Goal: Information Seeking & Learning: Learn about a topic

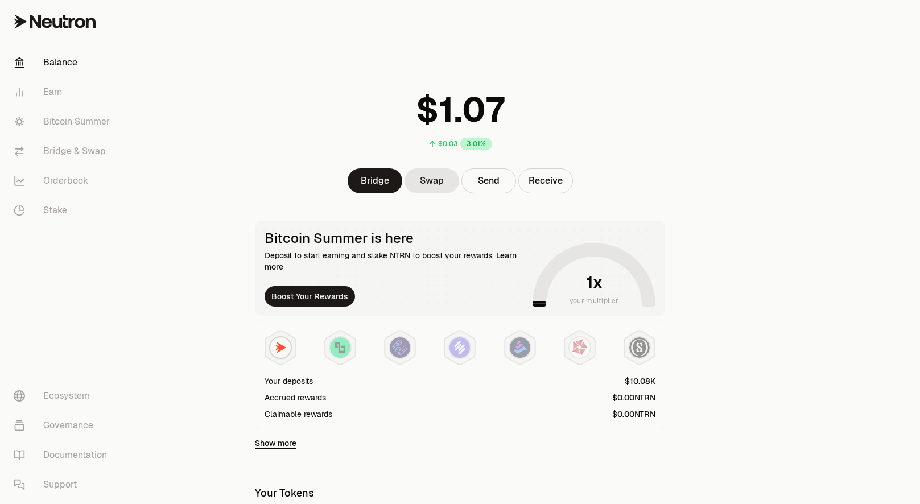
scroll to position [234, 0]
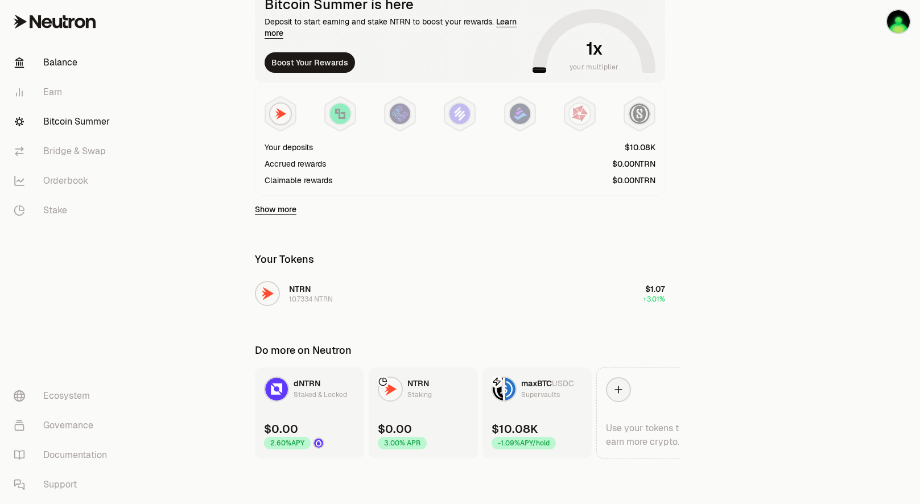
click at [80, 125] on link "Bitcoin Summer" at bounding box center [64, 122] width 118 height 30
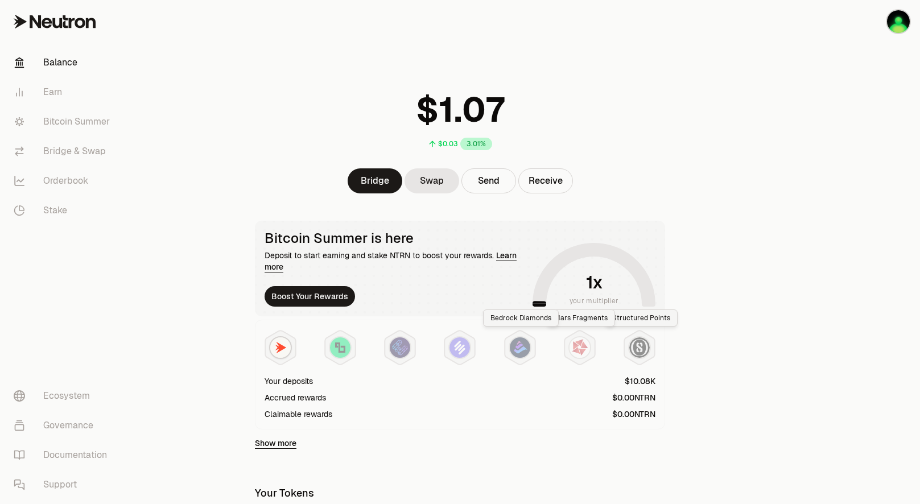
click at [539, 345] on div at bounding box center [460, 347] width 391 height 36
click at [528, 352] on img at bounding box center [520, 347] width 20 height 20
click at [578, 349] on img at bounding box center [580, 347] width 20 height 20
click at [653, 349] on icon at bounding box center [639, 348] width 30 height 34
click at [646, 351] on img at bounding box center [639, 347] width 20 height 20
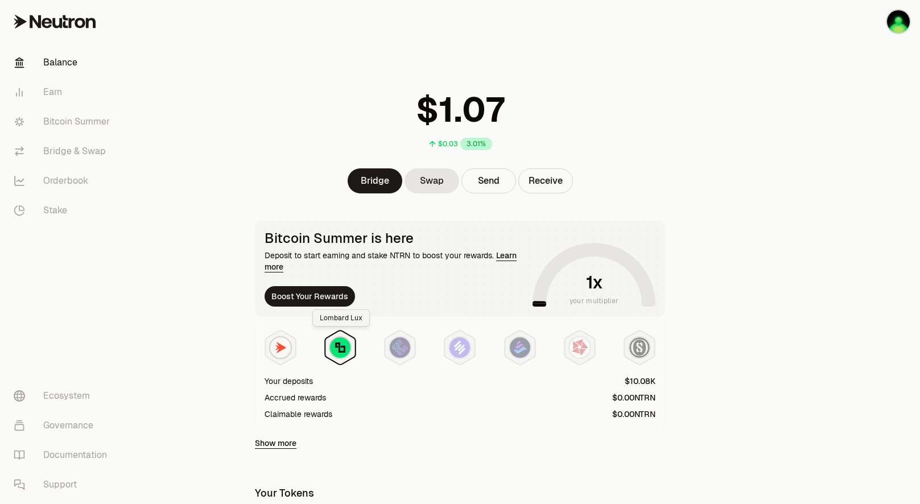
click at [338, 356] on img at bounding box center [340, 347] width 20 height 20
click at [385, 355] on icon at bounding box center [400, 348] width 30 height 34
click at [445, 353] on icon at bounding box center [460, 348] width 30 height 34
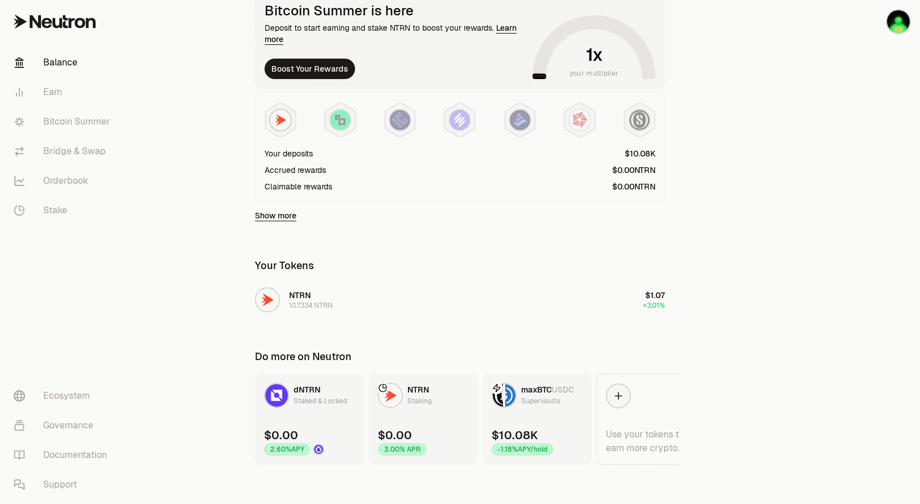
scroll to position [234, 0]
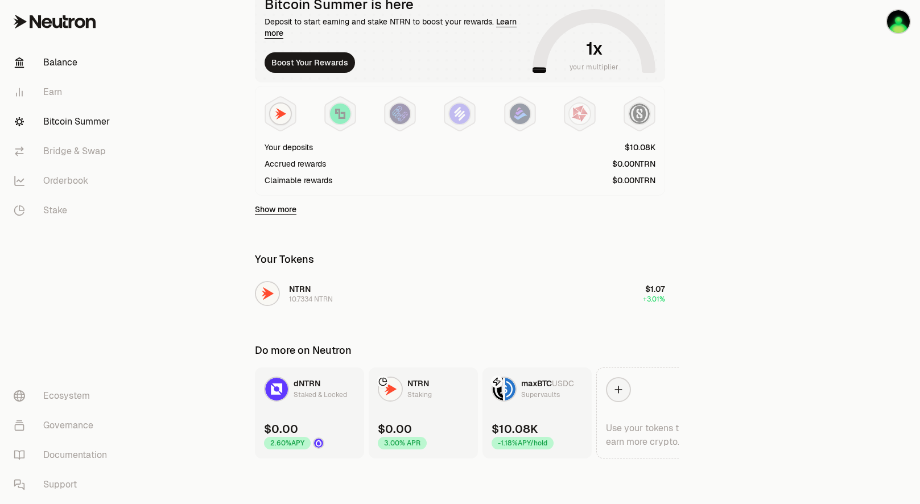
click at [89, 122] on link "Bitcoin Summer" at bounding box center [64, 122] width 118 height 30
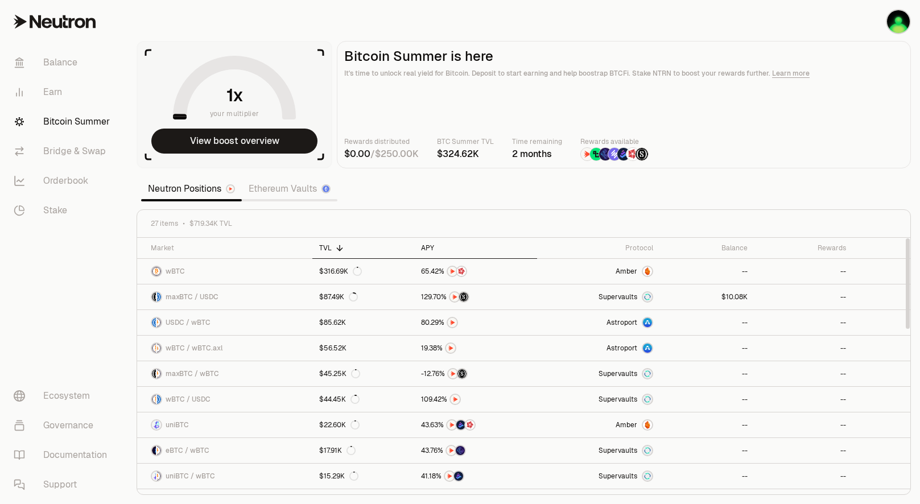
click at [431, 245] on div "APY" at bounding box center [475, 248] width 109 height 9
click at [434, 193] on section "your multiplier View boost overview Bitcoin Summer is here It's time to unlock …" at bounding box center [523, 252] width 793 height 504
drag, startPoint x: 438, startPoint y: 180, endPoint x: 415, endPoint y: 183, distance: 22.4
click at [415, 183] on section "your multiplier View boost overview Bitcoin Summer is here It's time to unlock …" at bounding box center [523, 252] width 793 height 504
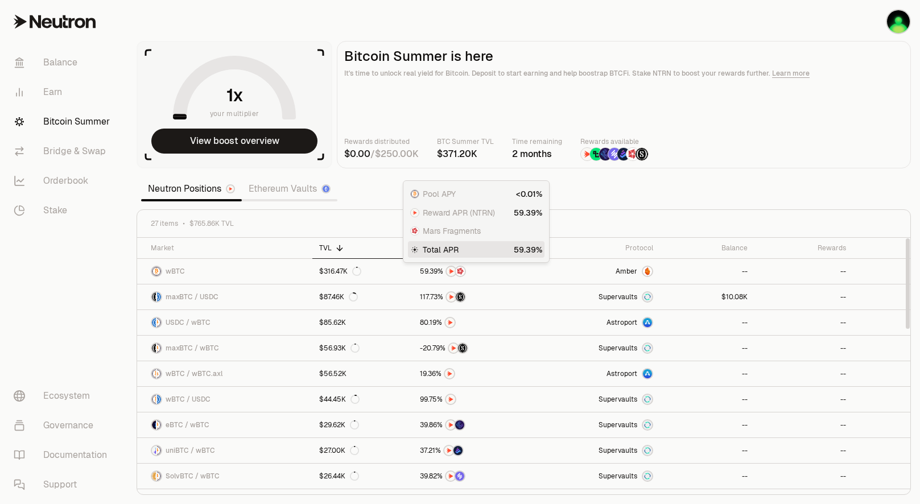
click at [429, 244] on div "Total APR" at bounding box center [476, 249] width 137 height 17
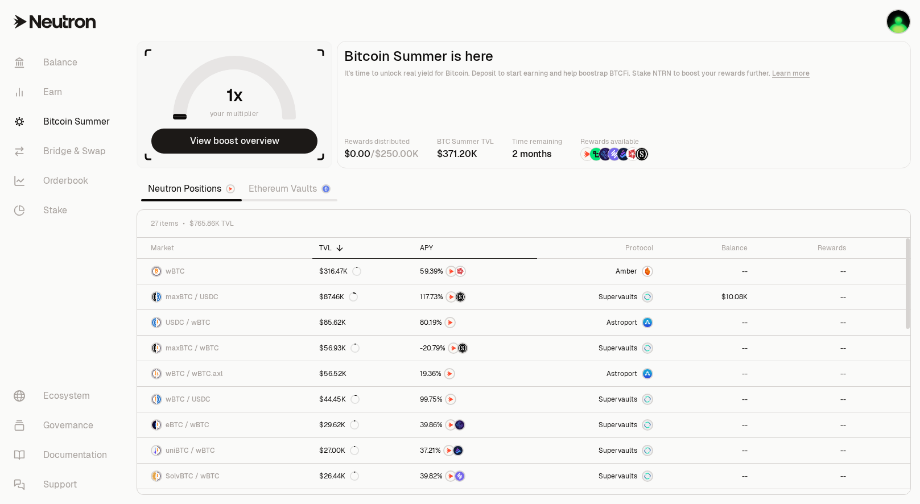
click at [422, 249] on div "APY" at bounding box center [475, 248] width 110 height 9
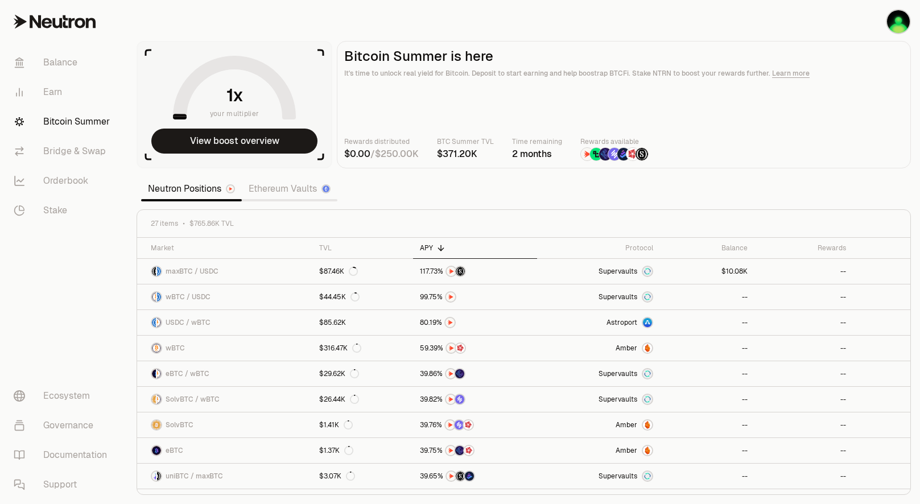
click at [798, 74] on link "Learn more" at bounding box center [791, 73] width 38 height 9
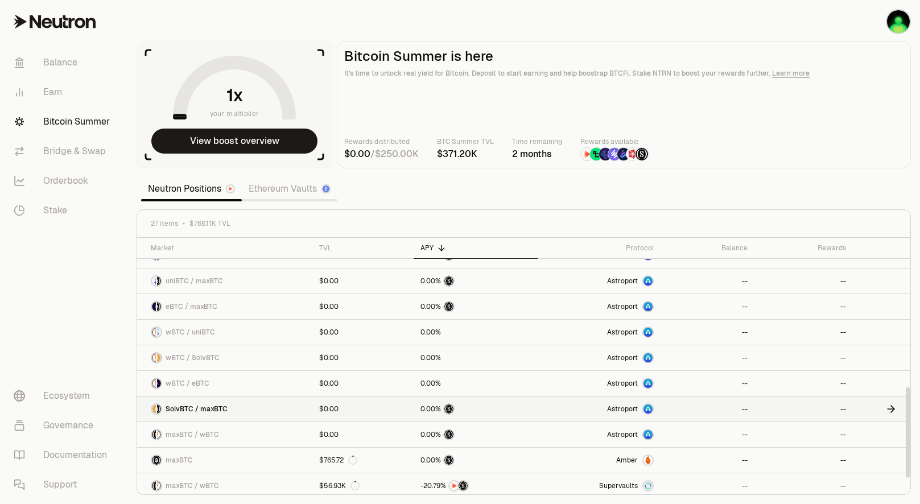
scroll to position [455, 0]
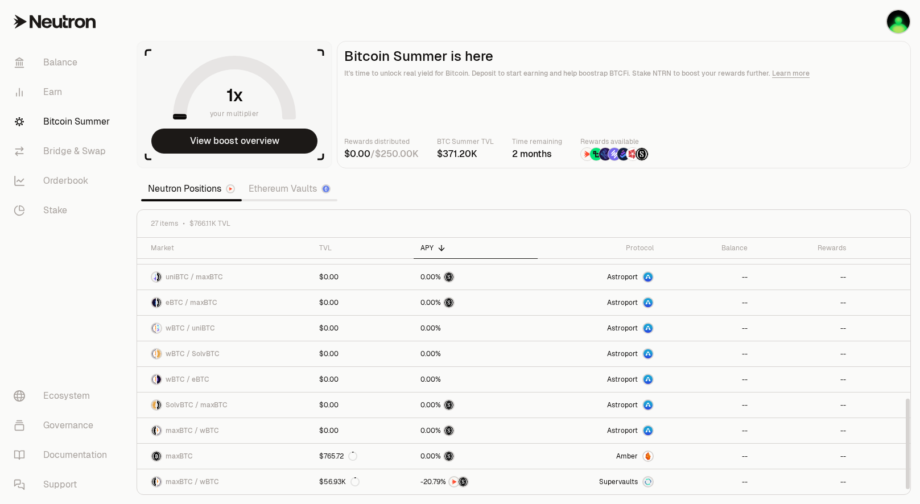
click at [475, 235] on div "27 items $766.11K TVL" at bounding box center [523, 224] width 773 height 28
click at [644, 252] on div "Protocol" at bounding box center [599, 248] width 109 height 9
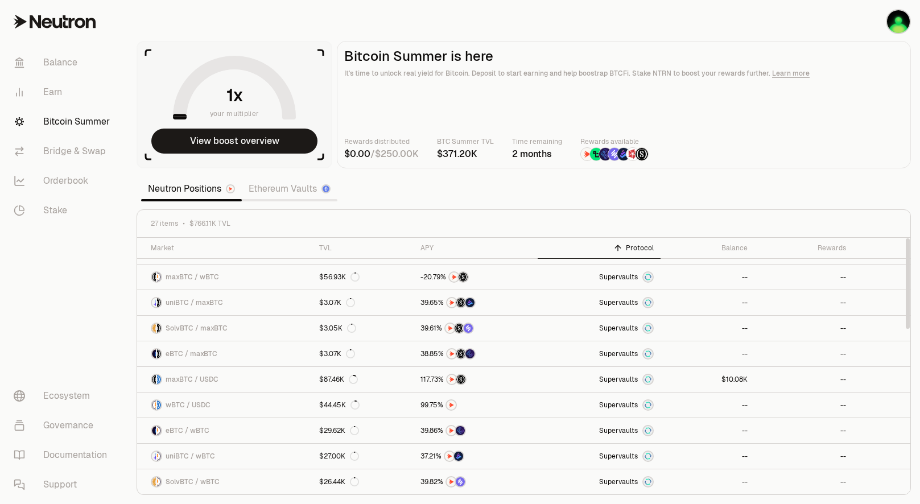
scroll to position [0, 0]
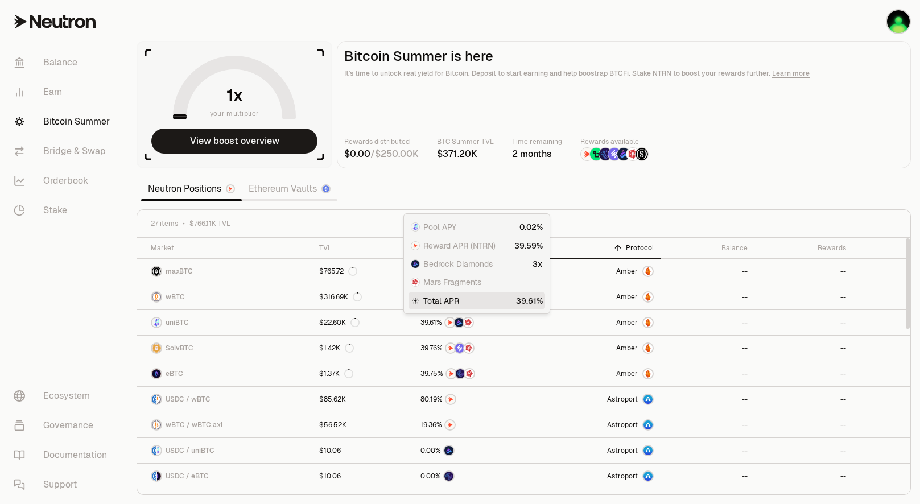
click at [631, 254] on th "Protocol" at bounding box center [599, 248] width 123 height 21
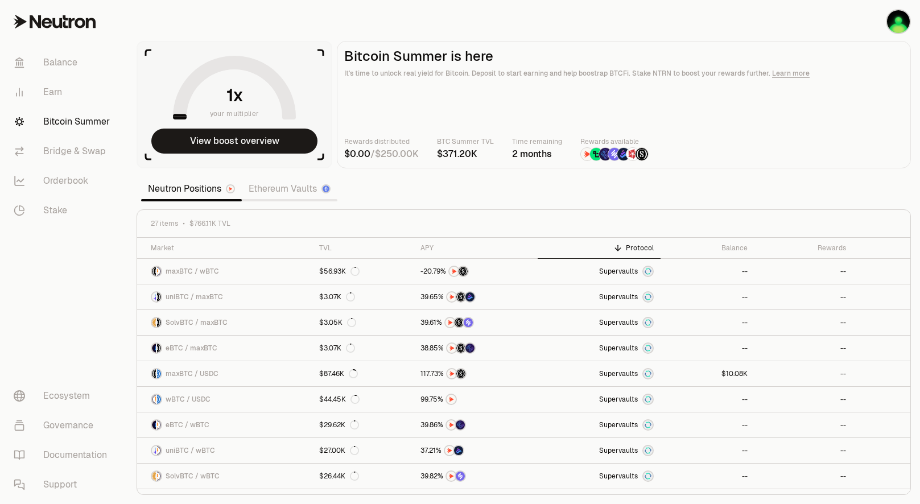
click at [284, 191] on link "Ethereum Vaults" at bounding box center [290, 189] width 96 height 23
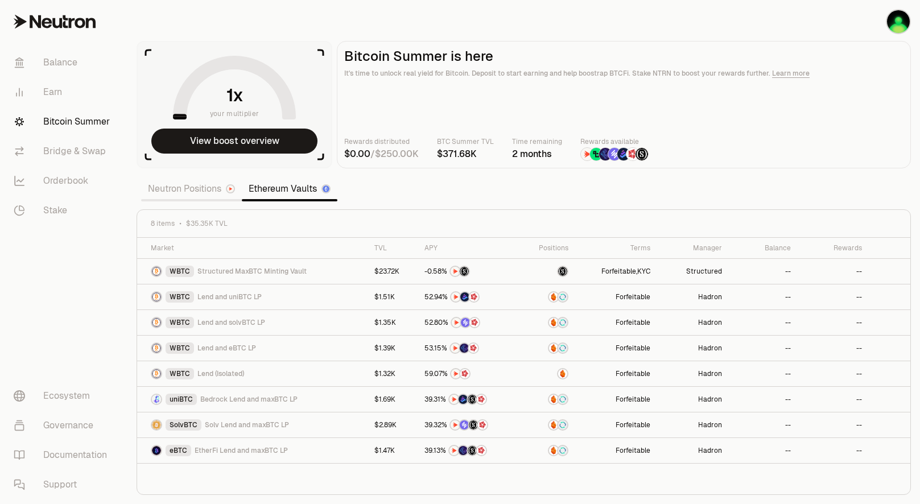
click at [199, 190] on link "Neutron Positions" at bounding box center [191, 189] width 101 height 23
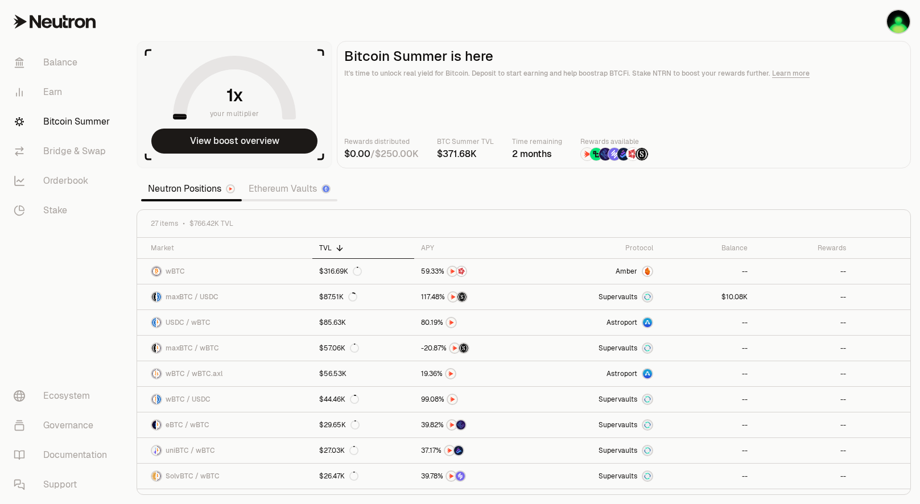
click at [425, 206] on section "your multiplier View boost overview Bitcoin Summer is here It's time to unlock …" at bounding box center [523, 252] width 793 height 504
click at [432, 246] on div "APY" at bounding box center [475, 248] width 109 height 9
